Goal: Information Seeking & Learning: Check status

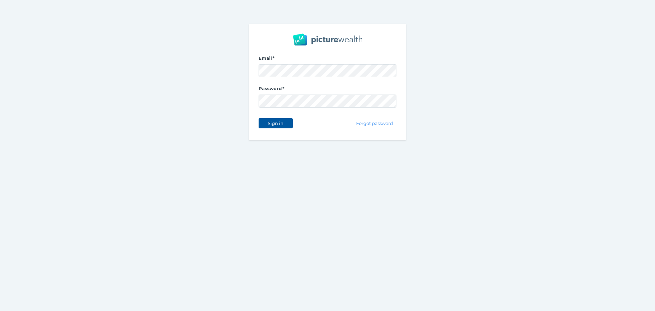
click at [277, 123] on span "Sign in" at bounding box center [276, 122] width 22 height 5
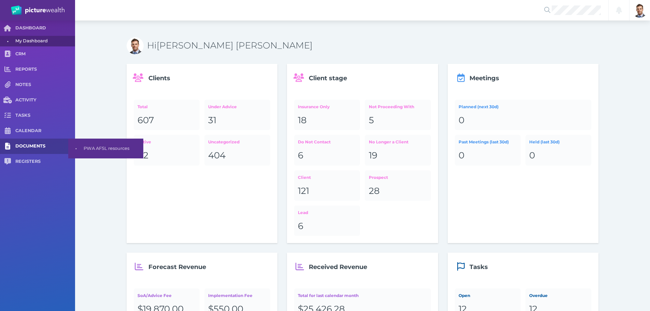
click at [38, 146] on span "DOCUMENTS" at bounding box center [45, 146] width 60 height 6
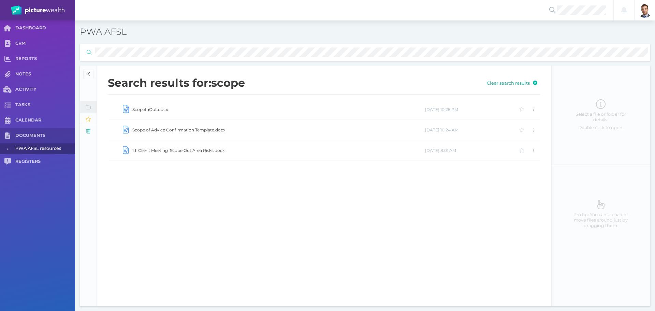
click at [174, 150] on td "1.1_Client Meeting_Scope Out Area Risks.docx" at bounding box center [278, 150] width 293 height 20
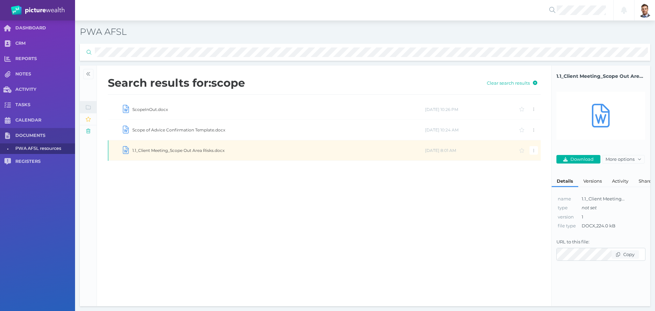
click at [174, 150] on td "1.1_Client Meeting_Scope Out Area Risks.docx" at bounding box center [278, 150] width 293 height 20
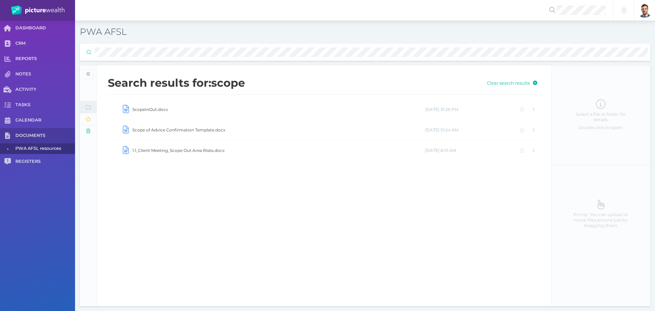
click at [174, 150] on td "1.1_Client Meeting_Scope Out Area Risks.docx" at bounding box center [278, 150] width 293 height 20
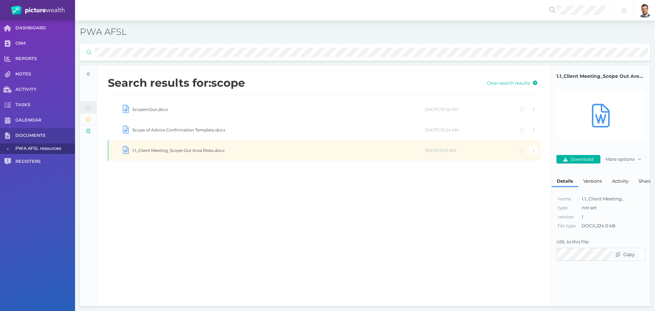
click at [174, 150] on td "1.1_Client Meeting_Scope Out Area Risks.docx" at bounding box center [278, 150] width 293 height 20
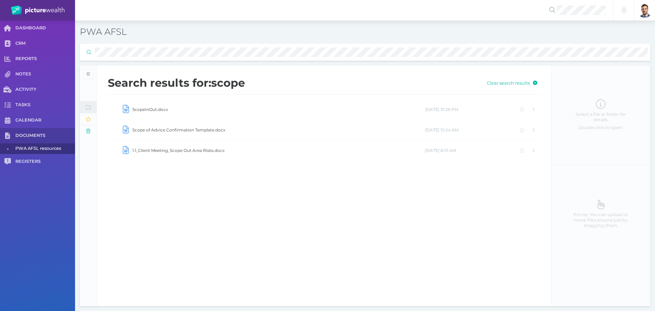
click at [174, 150] on td "1.1_Client Meeting_Scope Out Area Risks.docx" at bounding box center [278, 150] width 293 height 20
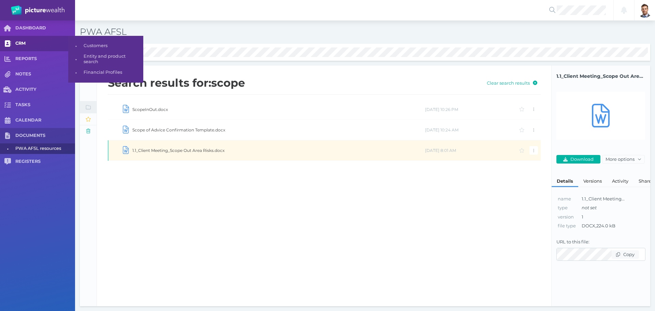
click at [28, 43] on span "CRM" at bounding box center [45, 44] width 60 height 6
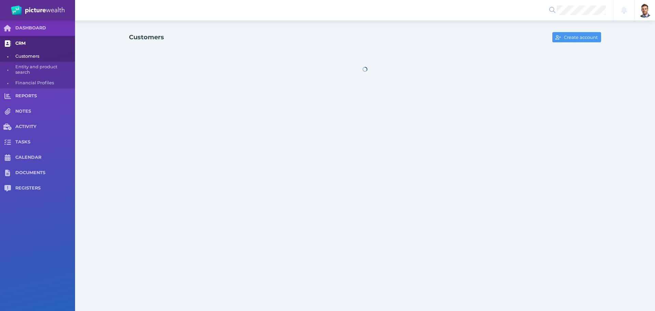
select select "25"
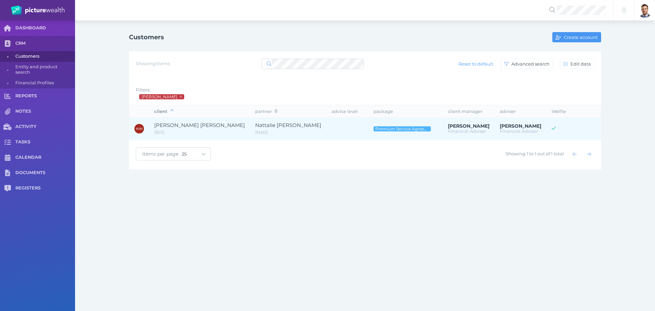
click at [212, 125] on span "[PERSON_NAME] [PERSON_NAME]" at bounding box center [199, 125] width 91 height 6
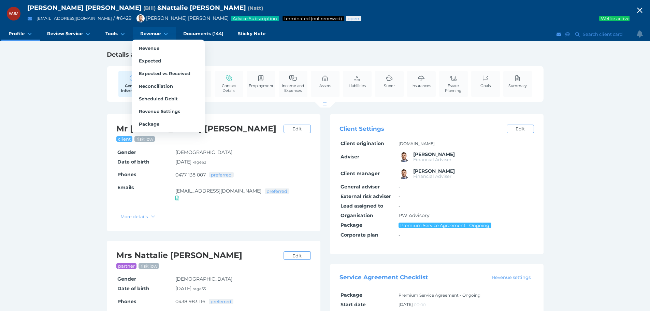
click at [152, 29] on link "Revenue" at bounding box center [154, 34] width 43 height 14
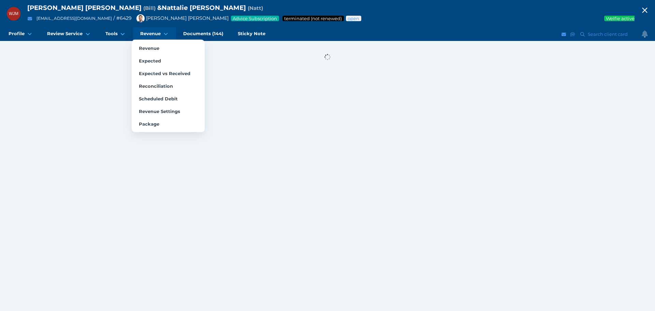
select select "25"
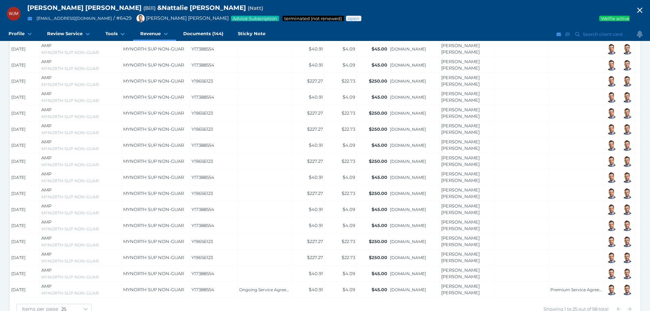
scroll to position [306, 0]
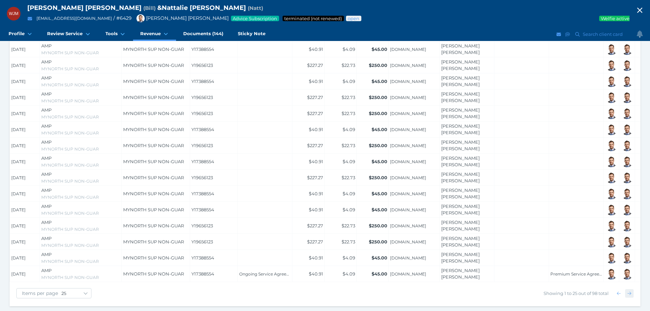
click at [630, 292] on icon "button" at bounding box center [630, 293] width 4 height 4
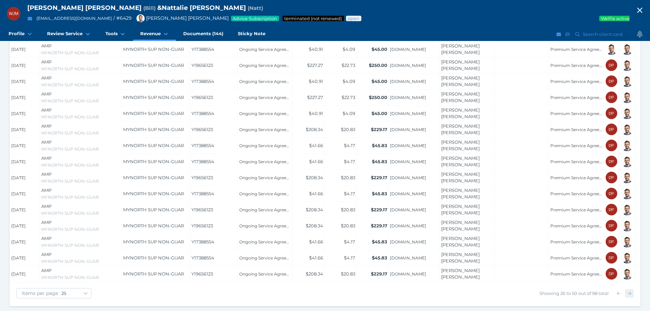
click at [630, 292] on icon "button" at bounding box center [630, 293] width 4 height 4
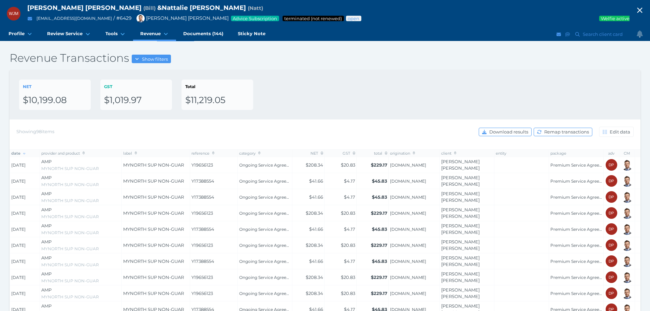
scroll to position [0, 0]
